Goal: Task Accomplishment & Management: Use online tool/utility

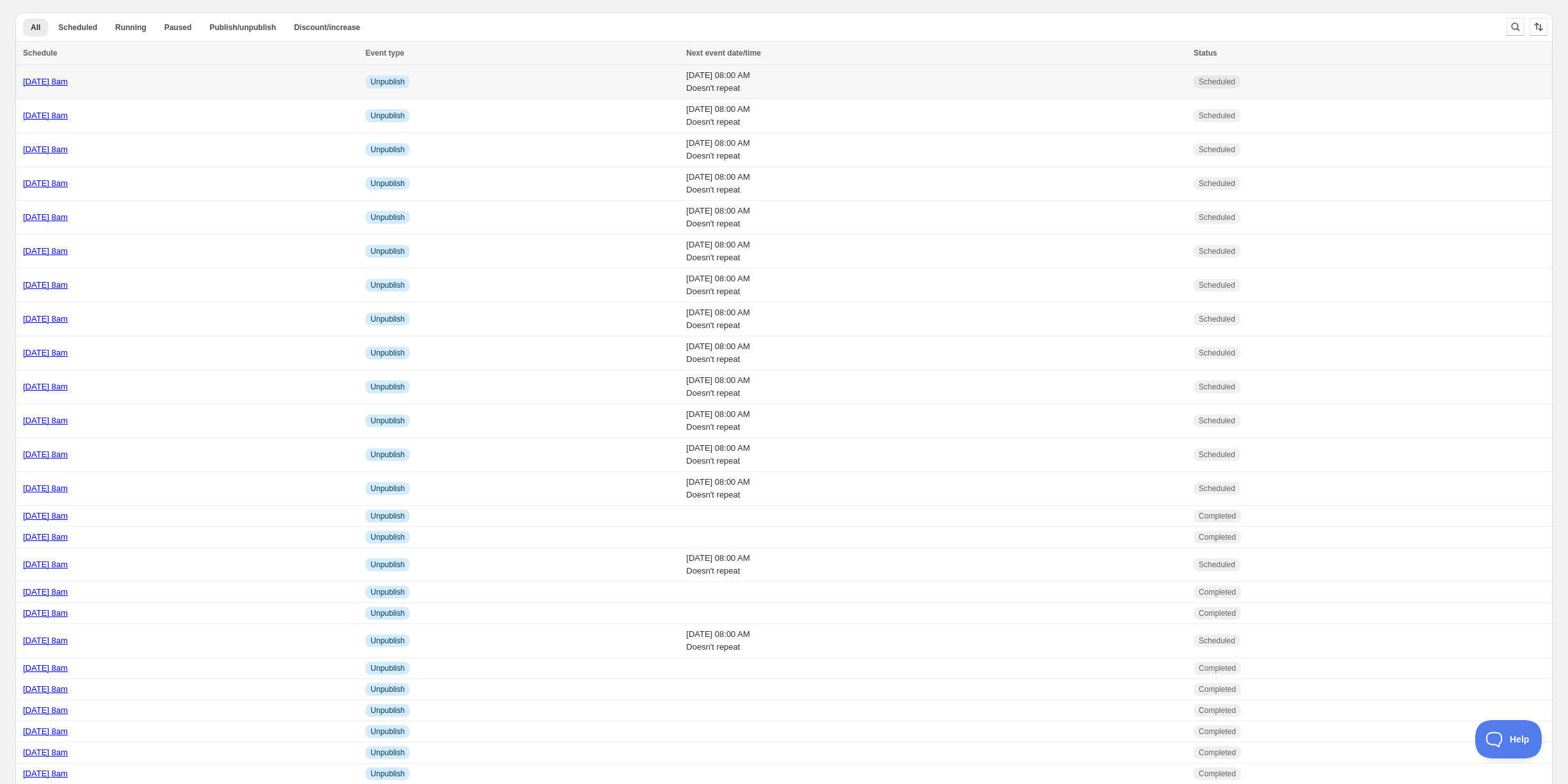
click at [204, 88] on td "[DATE] 8am" at bounding box center [188, 82] width 346 height 34
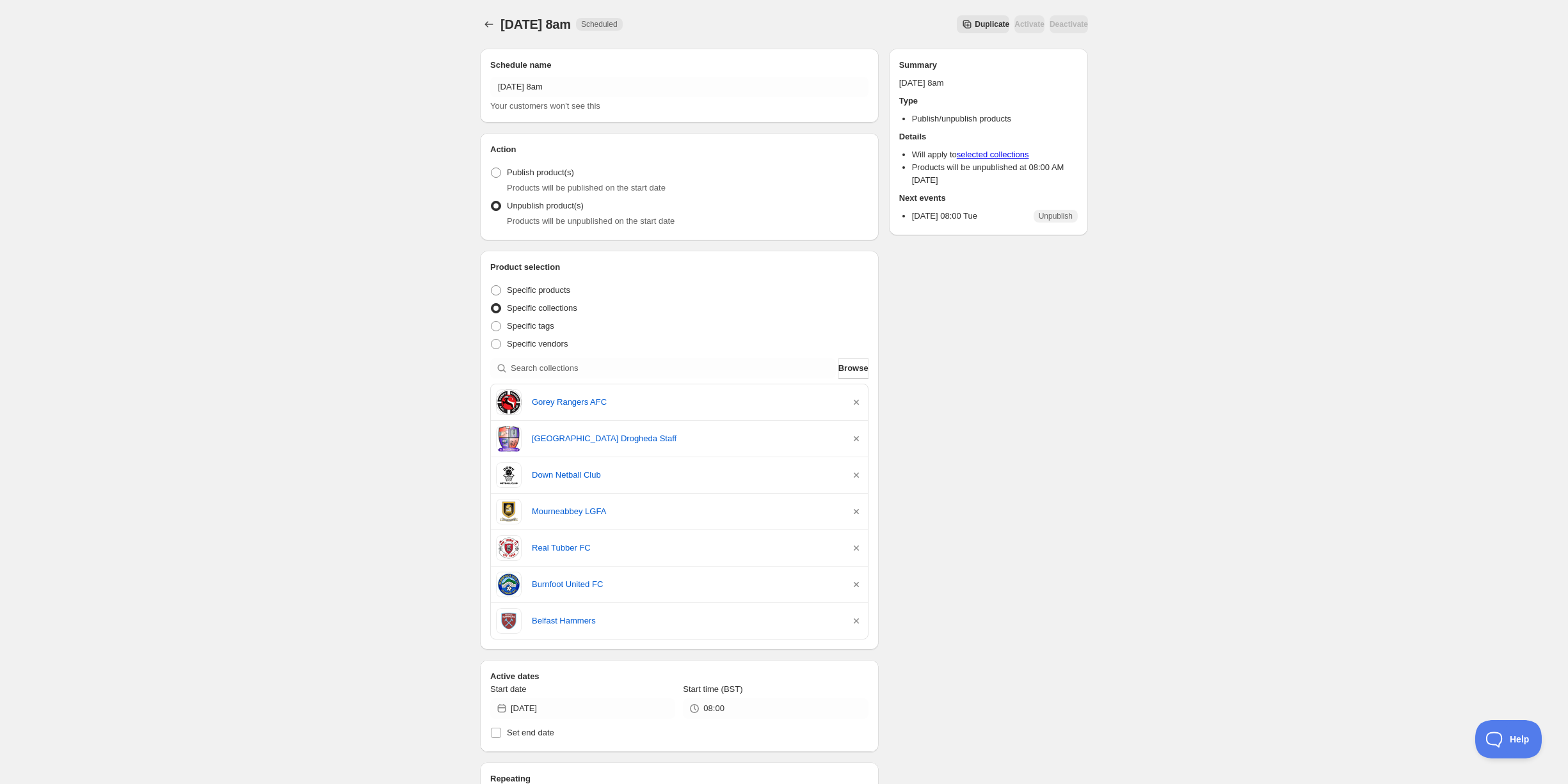
click at [975, 28] on span "Duplicate" at bounding box center [992, 24] width 34 height 11
